Goal: Navigation & Orientation: Understand site structure

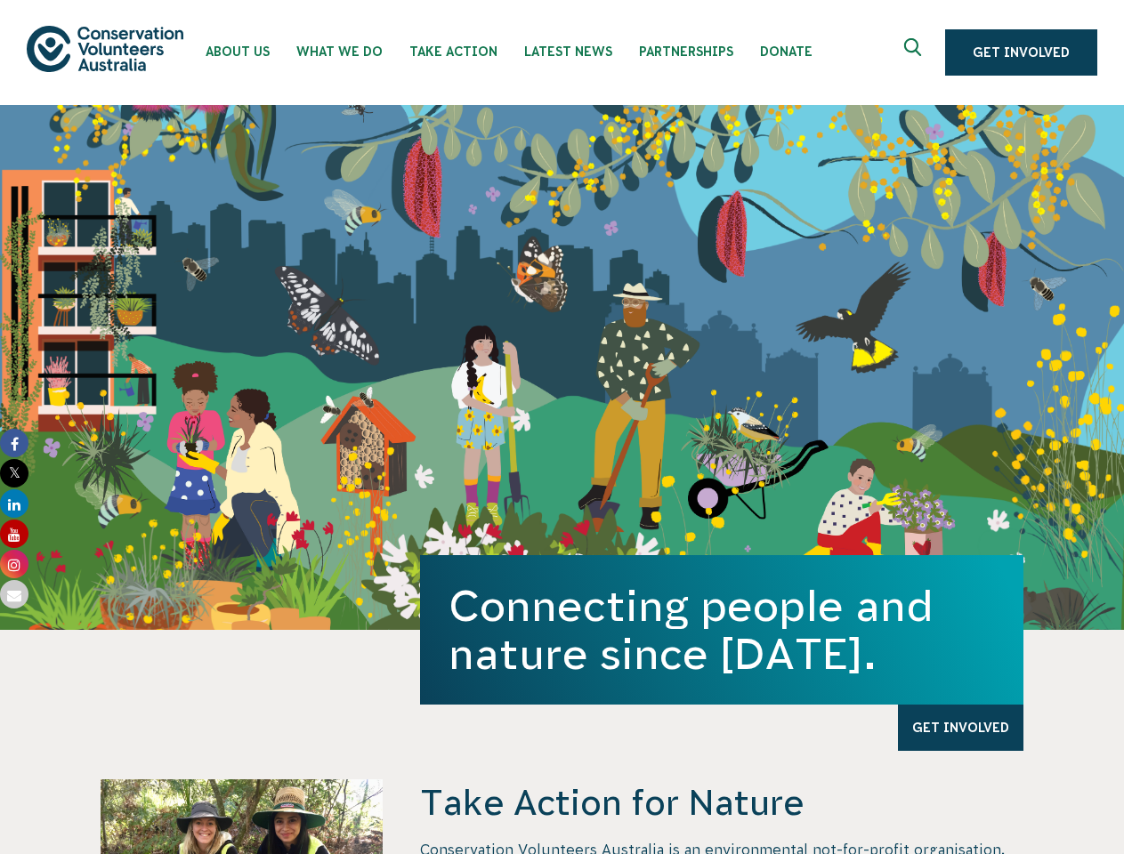
click at [562, 427] on div "Connecting people and nature since [DATE]. Get Involved" at bounding box center [562, 367] width 1124 height 525
click at [917, 53] on icon "Expand search box" at bounding box center [915, 51] width 22 height 27
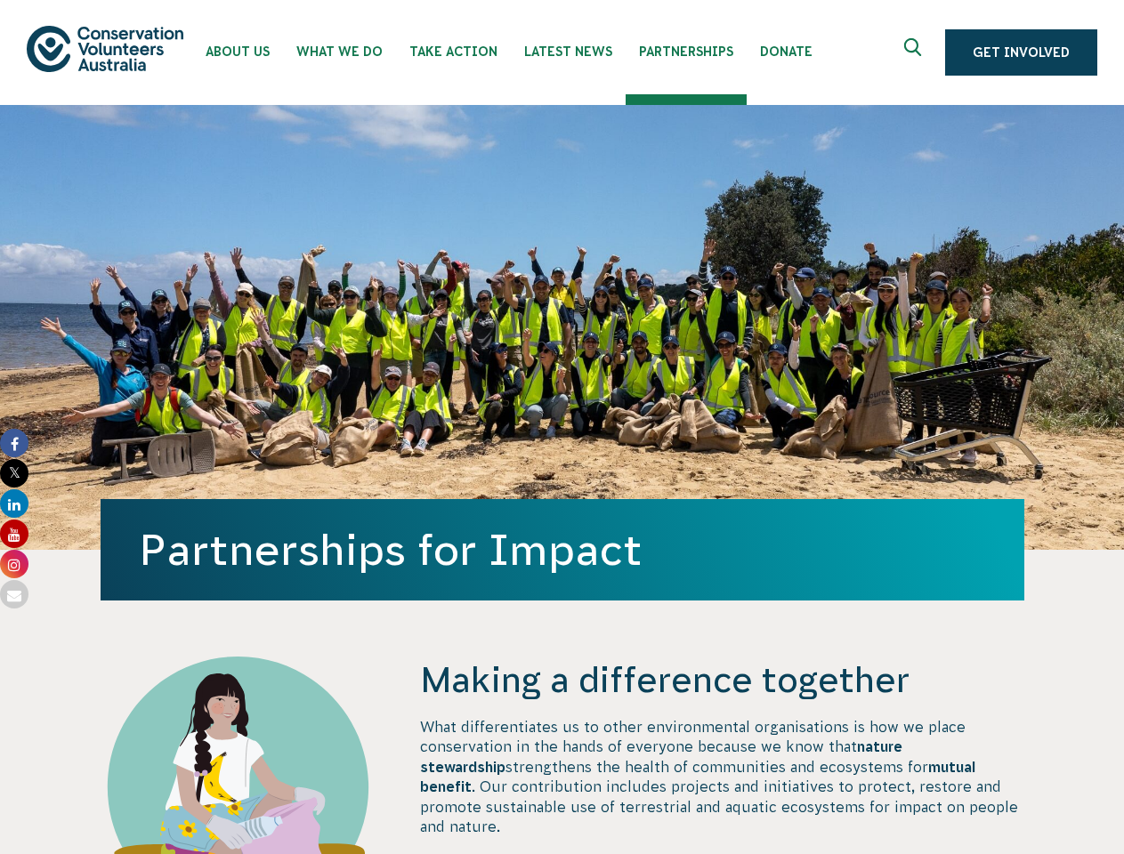
click at [562, 427] on div "Partnerships for Impact" at bounding box center [563, 327] width 924 height 445
click at [917, 53] on icon "Expand search box" at bounding box center [915, 51] width 22 height 27
